Goal: Understand process/instructions: Learn how to perform a task or action

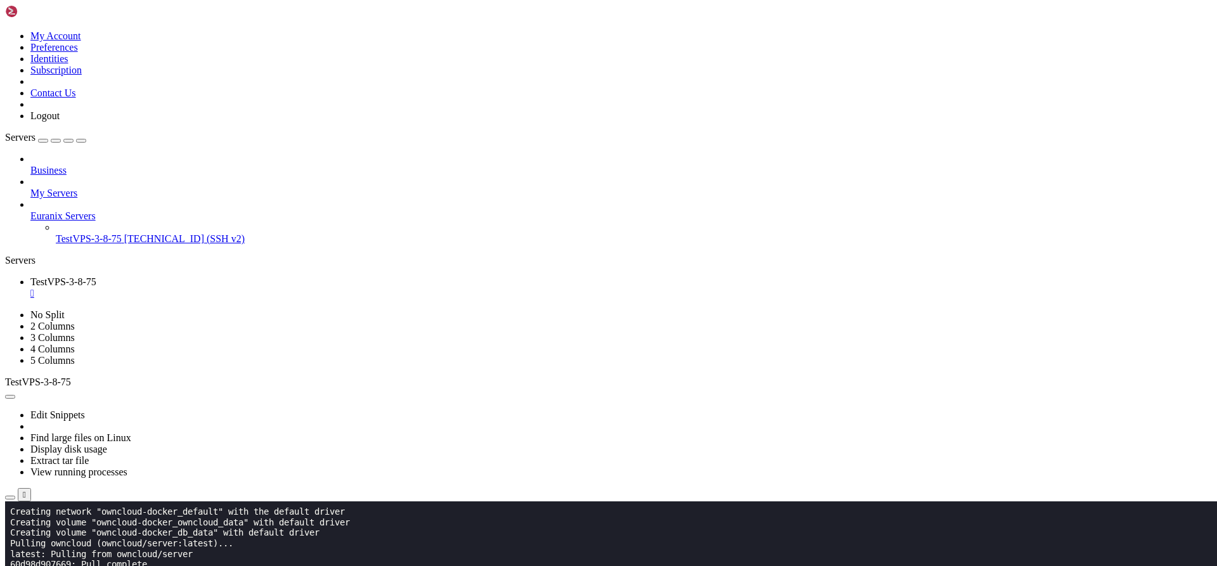
scroll to position [10338, 0]
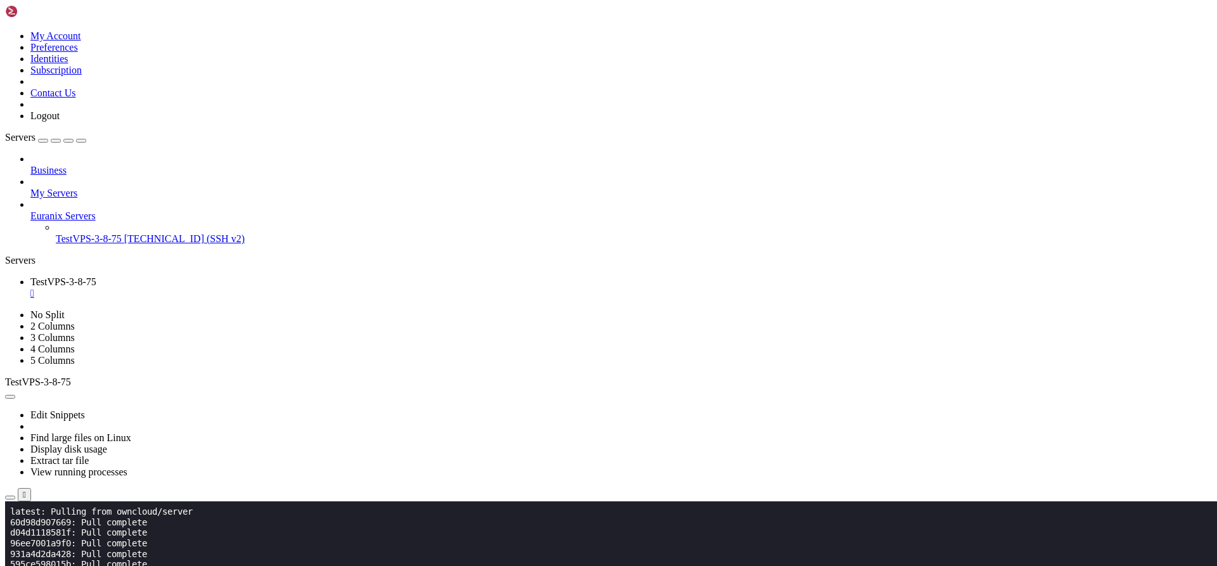
scroll to position [10380, 0]
drag, startPoint x: 557, startPoint y: 911, endPoint x: 11, endPoint y: 873, distance: 546.9
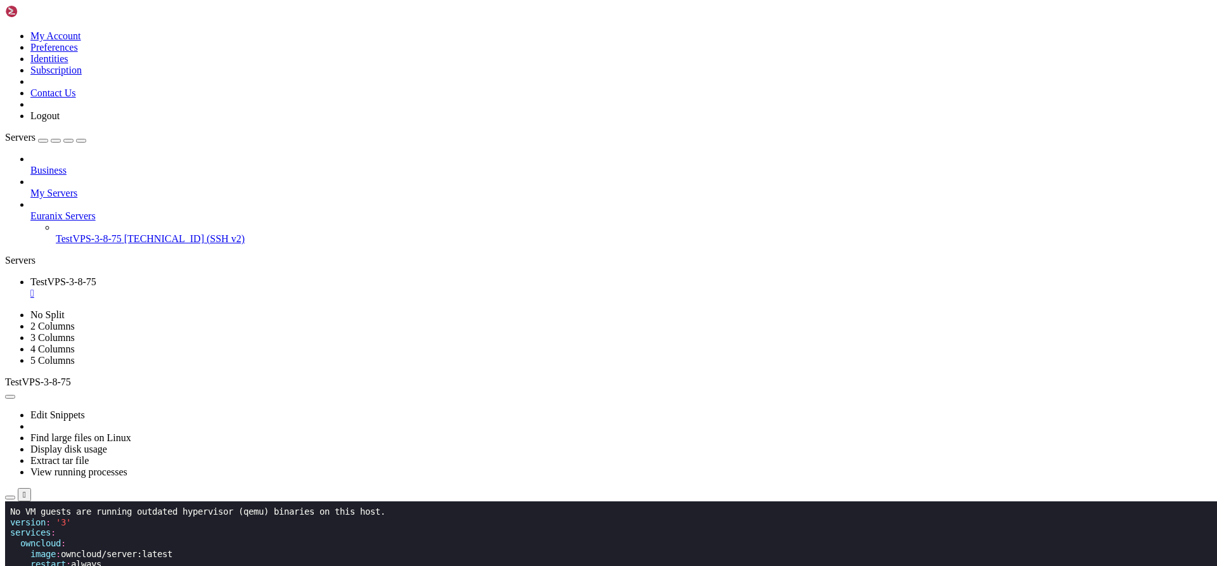
scroll to position [10243, 0]
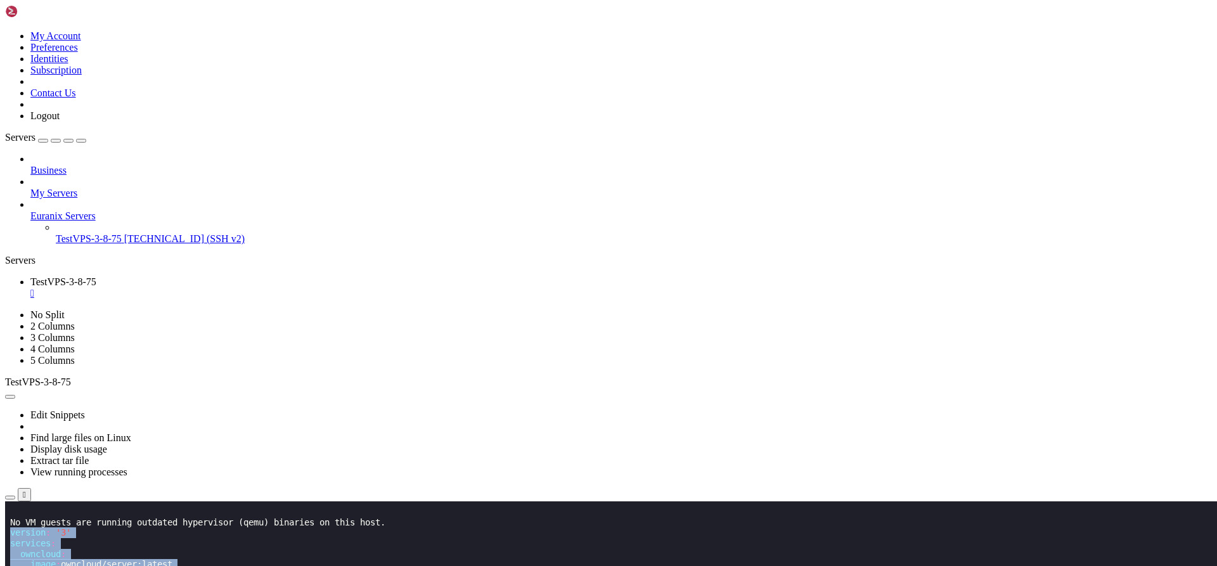
drag, startPoint x: 69, startPoint y: 829, endPoint x: 12, endPoint y: 531, distance: 303.2
click at [29, 534] on span "version" at bounding box center [27, 532] width 35 height 10
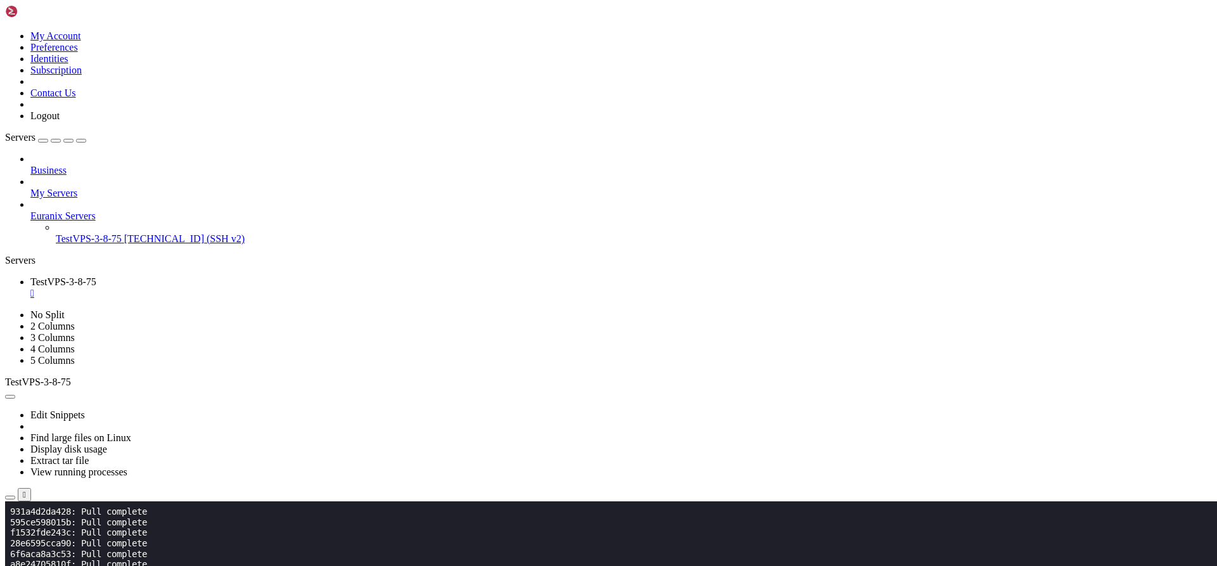
scroll to position [10307, 0]
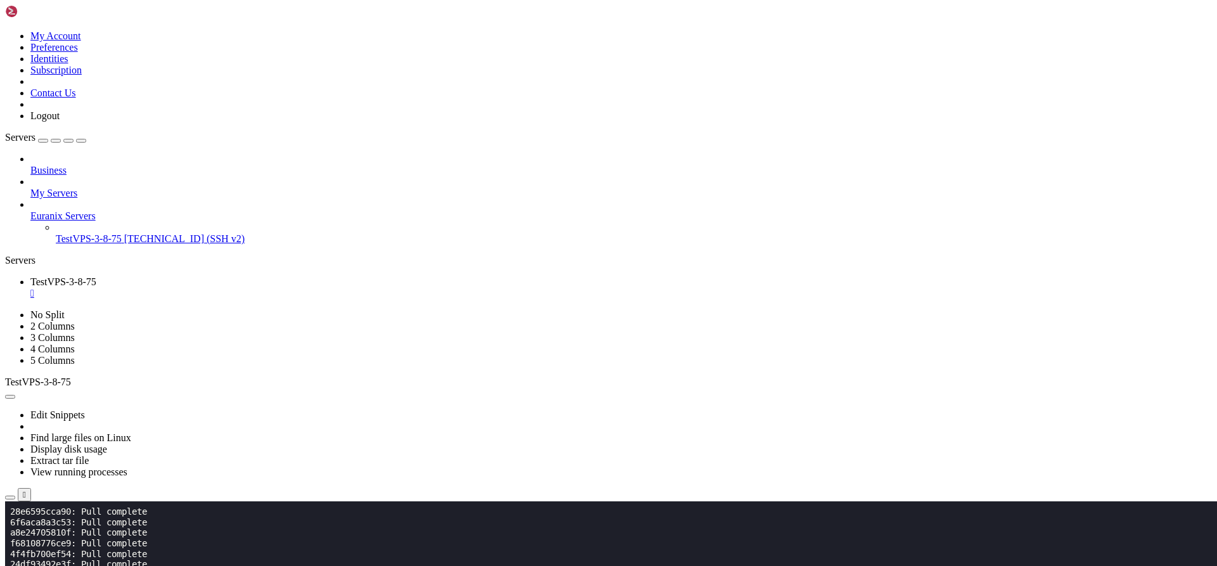
drag, startPoint x: 169, startPoint y: 962, endPoint x: 11, endPoint y: 926, distance: 161.9
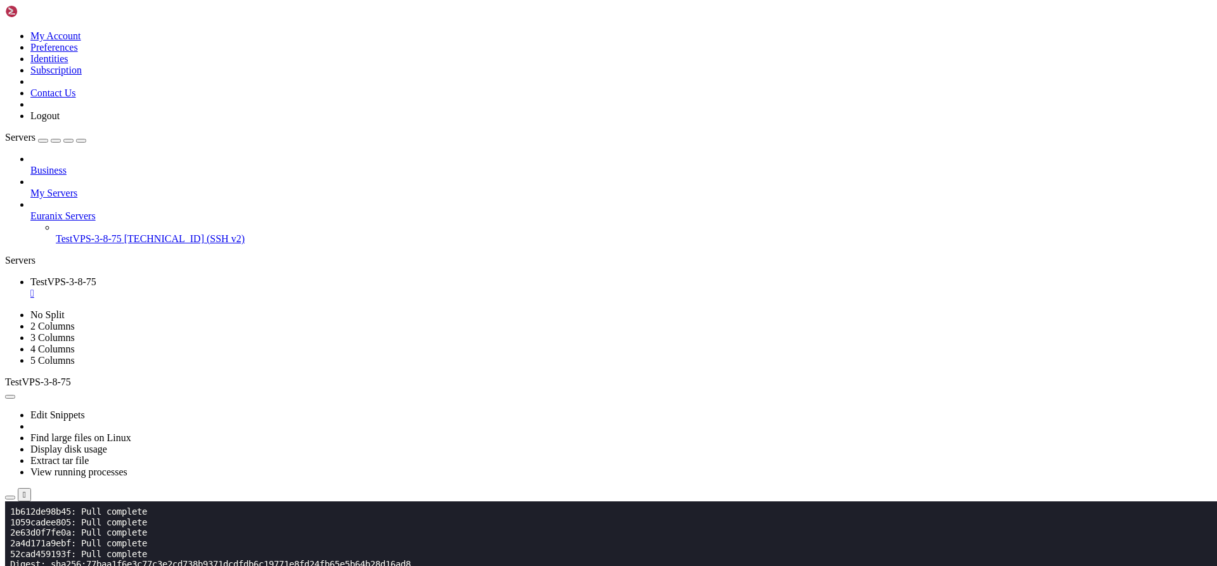
scroll to position [10402, 0]
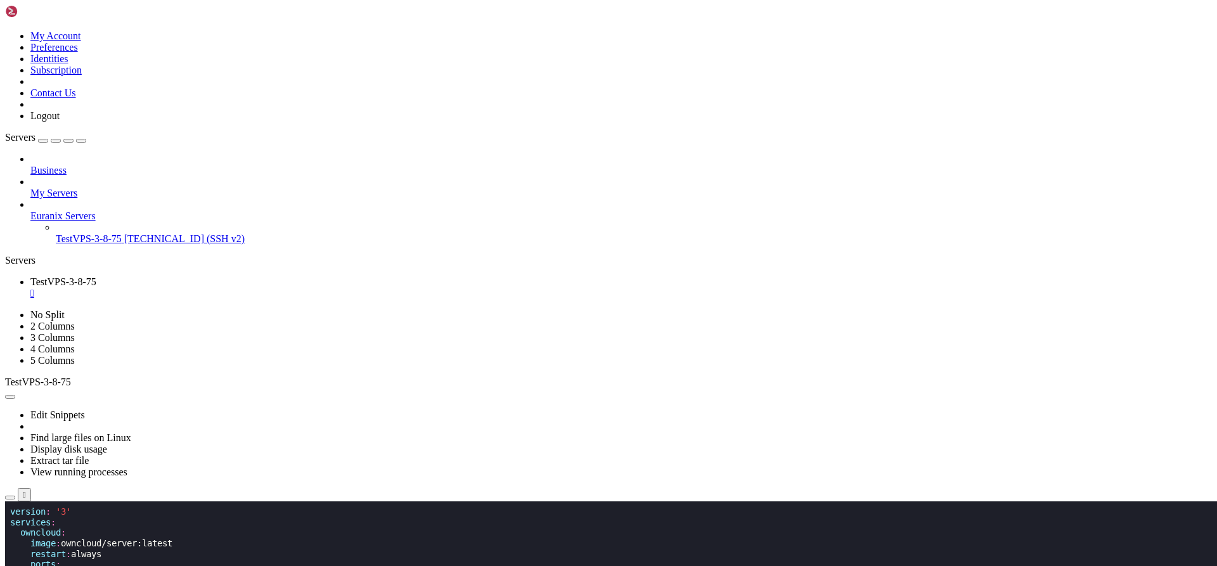
scroll to position [10433, 0]
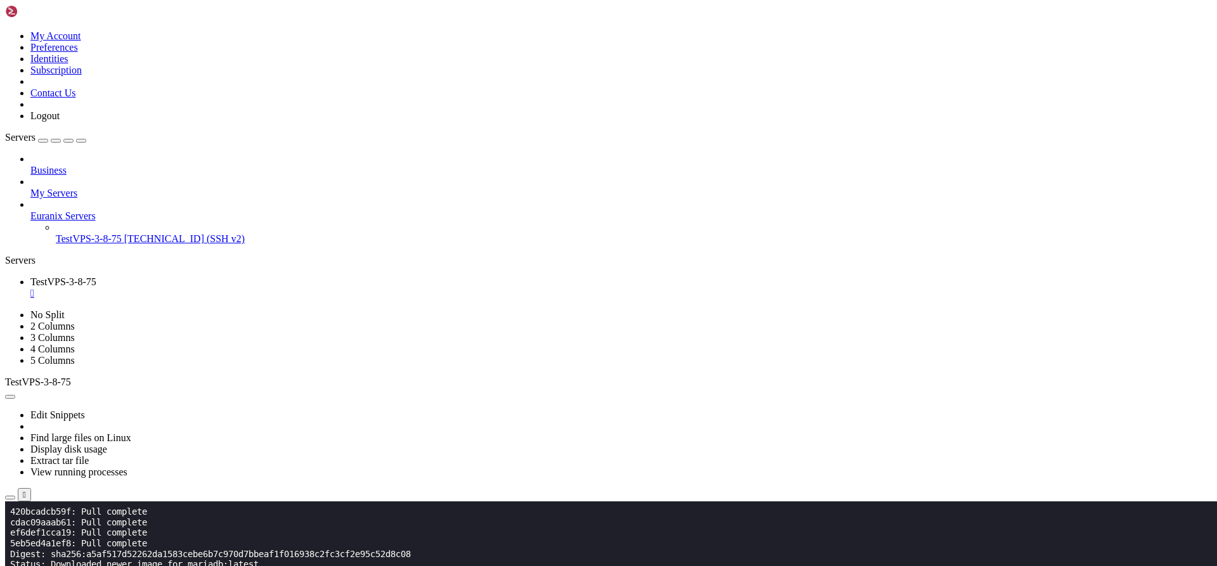
scroll to position [10539, 0]
